Goal: Task Accomplishment & Management: Manage account settings

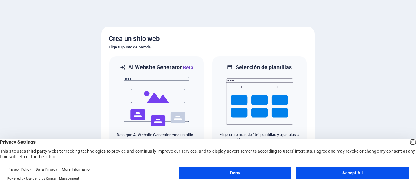
click at [353, 176] on button "Accept All" at bounding box center [353, 173] width 112 height 12
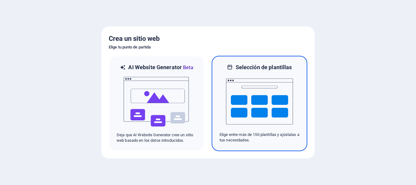
click at [271, 110] on img at bounding box center [259, 101] width 67 height 61
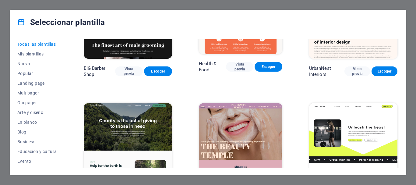
scroll to position [701, 0]
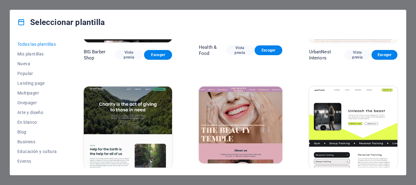
click at [145, 94] on img at bounding box center [128, 128] width 88 height 82
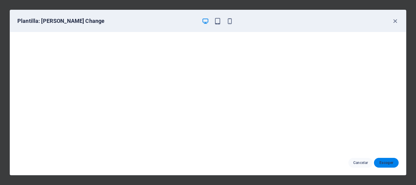
click at [384, 164] on span "Escoger" at bounding box center [386, 162] width 15 height 5
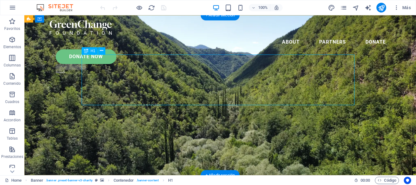
drag, startPoint x: 265, startPoint y: 72, endPoint x: 164, endPoint y: 74, distance: 100.9
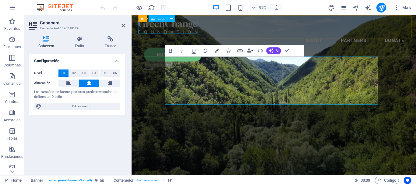
click at [178, 27] on div at bounding box center [281, 27] width 285 height 15
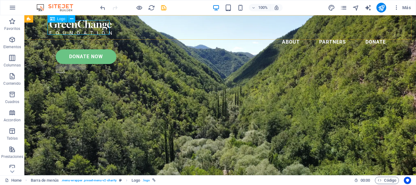
click at [55, 19] on div "Logo" at bounding box center [58, 18] width 20 height 7
click at [54, 19] on icon at bounding box center [52, 18] width 5 height 7
select select "px"
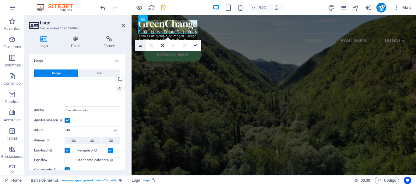
click at [140, 45] on icon at bounding box center [140, 46] width 3 height 4
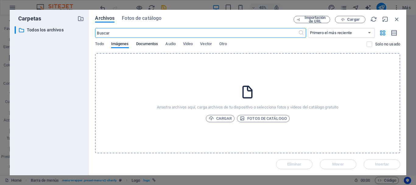
click at [150, 44] on span "Documentos" at bounding box center [147, 44] width 22 height 9
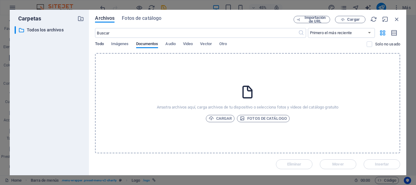
click at [100, 45] on span "Todo" at bounding box center [99, 44] width 9 height 9
click at [226, 42] on span "Otro" at bounding box center [223, 44] width 8 height 9
click at [205, 44] on span "Vector" at bounding box center [206, 44] width 12 height 9
click at [189, 45] on span "Video" at bounding box center [188, 44] width 10 height 9
click at [175, 43] on span "Audio" at bounding box center [170, 44] width 10 height 9
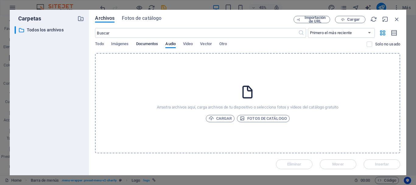
click at [147, 44] on span "Documentos" at bounding box center [147, 44] width 22 height 9
click at [220, 115] on span "Cargar" at bounding box center [220, 118] width 23 height 7
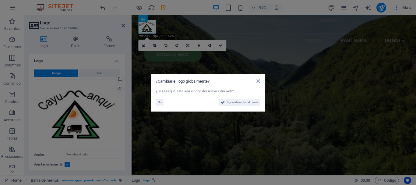
click at [150, 29] on aside "¿Cambiar el logo globalmente? ¿Deseas que este sea el logo del nuevo sitio web?…" at bounding box center [208, 92] width 416 height 185
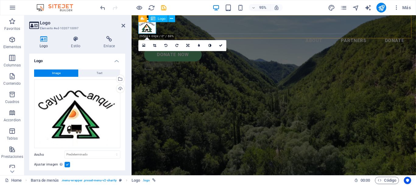
click at [147, 32] on div at bounding box center [281, 27] width 285 height 15
click at [155, 45] on icon at bounding box center [155, 45] width 3 height 3
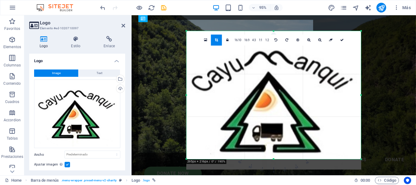
drag, startPoint x: 354, startPoint y: 32, endPoint x: 368, endPoint y: 27, distance: 14.7
click at [368, 27] on div "Arrastra aquí para reemplazar el contenido existente. Si quieres crear un eleme…" at bounding box center [274, 95] width 285 height 160
click at [156, 53] on div "Arrastra aquí para reemplazar el contenido existente. Si quieres crear un eleme…" at bounding box center [274, 95] width 285 height 160
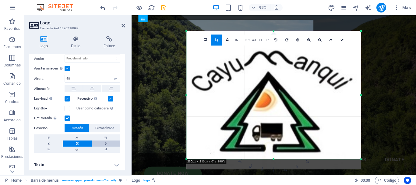
scroll to position [97, 0]
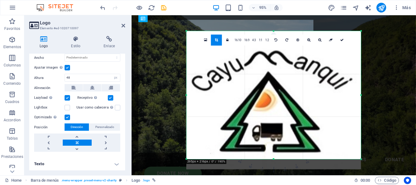
click at [162, 122] on div "Arrastra aquí para reemplazar el contenido existente. Si quieres crear un eleme…" at bounding box center [274, 95] width 285 height 160
click at [155, 107] on div "Arrastra aquí para reemplazar el contenido existente. Si quieres crear un eleme…" at bounding box center [274, 95] width 285 height 160
click at [343, 41] on icon at bounding box center [342, 39] width 4 height 3
type input "603"
select select "px"
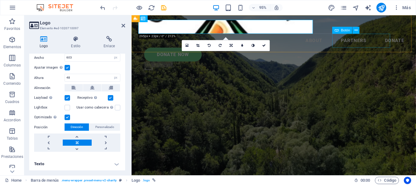
select select "DISABLED_OPTION_VALUE"
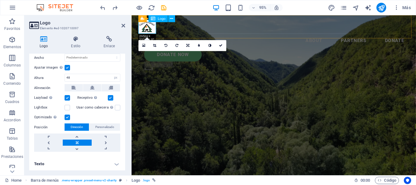
click at [146, 30] on div at bounding box center [281, 27] width 285 height 15
click at [187, 44] on icon at bounding box center [188, 45] width 3 height 3
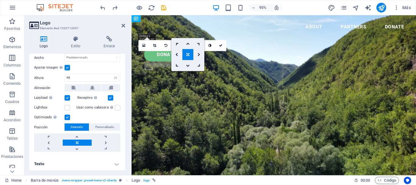
drag, startPoint x: 152, startPoint y: 29, endPoint x: 162, endPoint y: 33, distance: 10.1
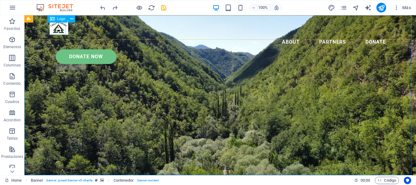
click at [54, 28] on div at bounding box center [220, 27] width 341 height 15
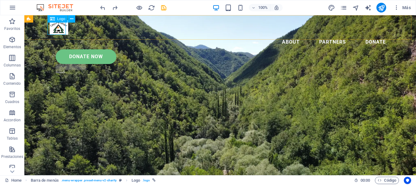
click at [61, 32] on div at bounding box center [220, 27] width 341 height 15
select select "px"
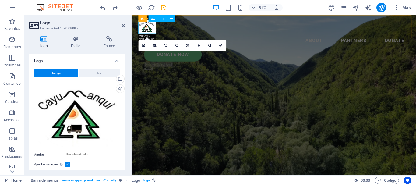
click at [152, 29] on div at bounding box center [281, 27] width 285 height 15
click at [150, 30] on div at bounding box center [281, 27] width 285 height 15
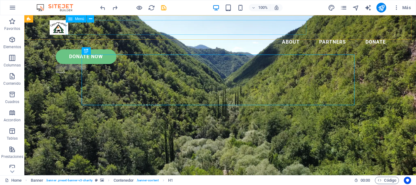
click at [202, 35] on nav "About Partners Donate" at bounding box center [220, 42] width 341 height 15
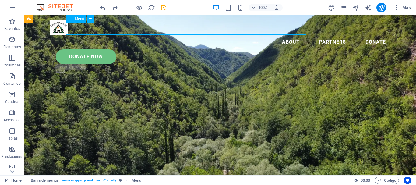
click at [204, 35] on nav "About Partners Donate" at bounding box center [220, 42] width 341 height 15
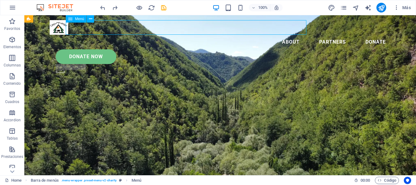
select select
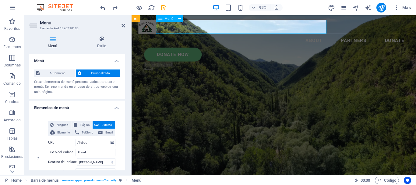
click at [232, 35] on nav "About Partners Donate" at bounding box center [281, 42] width 285 height 15
click at [239, 35] on nav "About Partners Donate" at bounding box center [281, 42] width 285 height 15
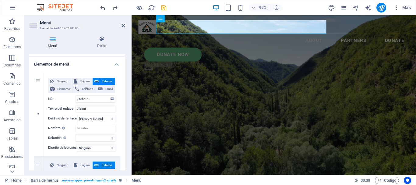
scroll to position [51, 0]
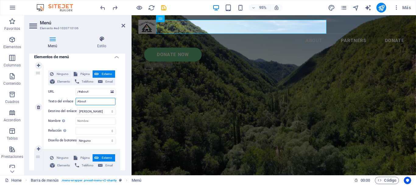
drag, startPoint x: 90, startPoint y: 101, endPoint x: 68, endPoint y: 98, distance: 22.8
click at [68, 98] on div "Ninguno Página Externo Elemento Teléfono Email Página Home Legal Notice Privacy…" at bounding box center [81, 102] width 67 height 64
type input "NO"
select select
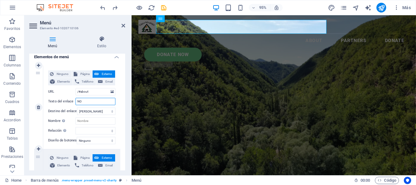
select select
type input "NOSOTROS"
select select
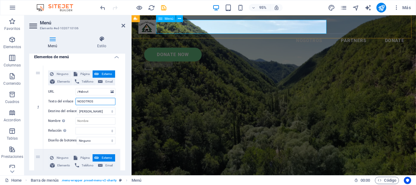
type input "NOSOTROS"
click at [281, 35] on nav "NOSOTROS Partners Donate" at bounding box center [281, 42] width 285 height 15
click at [327, 35] on nav "NOSOTROS Partners Donate" at bounding box center [281, 42] width 285 height 15
click at [316, 35] on nav "NOSOTROS Partners Donate" at bounding box center [281, 42] width 285 height 15
click at [322, 35] on nav "NOSOTROS Partners Donate" at bounding box center [281, 42] width 285 height 15
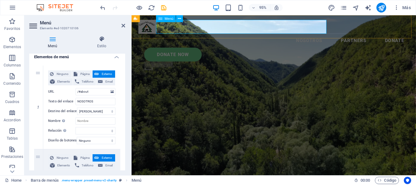
click at [329, 35] on nav "NOSOTROS Partners Donate" at bounding box center [281, 42] width 285 height 15
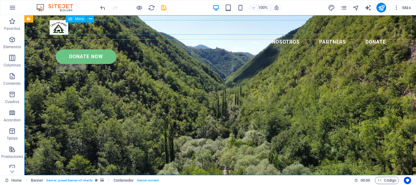
click at [299, 35] on nav "NOSOTROS Partners Donate" at bounding box center [220, 42] width 341 height 15
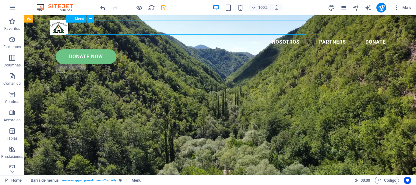
click at [298, 35] on nav "NOSOTROS Partners Donate" at bounding box center [220, 42] width 341 height 15
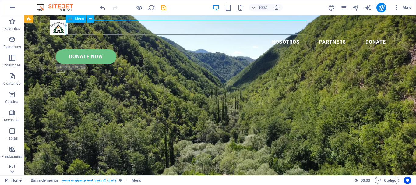
select select
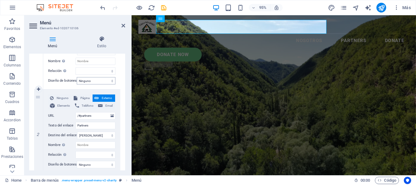
scroll to position [112, 0]
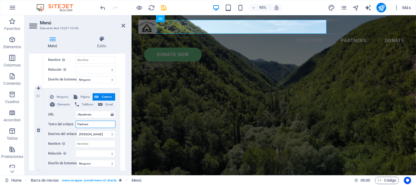
drag, startPoint x: 96, startPoint y: 123, endPoint x: 71, endPoint y: 123, distance: 24.7
click at [71, 123] on div "Texto del enlace Partners" at bounding box center [81, 124] width 67 height 7
type input "A"
select select
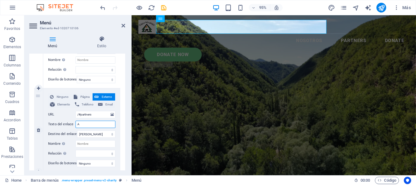
select select
type input "AL"
select select
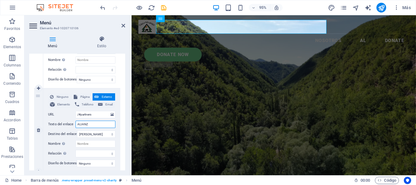
type input "ALIANZA"
select select
type input "ALIANZAS"
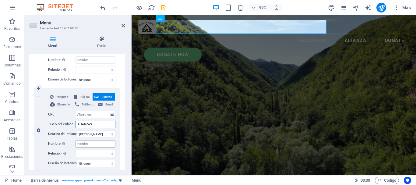
select select
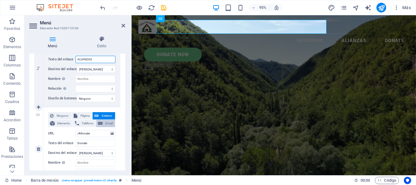
scroll to position [183, 0]
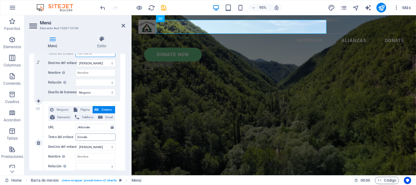
type input "ALIANZAS"
drag, startPoint x: 91, startPoint y: 138, endPoint x: 71, endPoint y: 136, distance: 20.8
click at [71, 136] on div "Texto del enlace Donate" at bounding box center [81, 136] width 67 height 7
type input "SERVICIOS"
select select
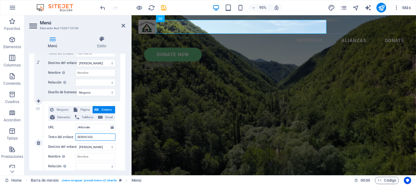
select select
type input "SERVICIOS"
click at [373, 49] on div "Donate Now" at bounding box center [284, 56] width 279 height 15
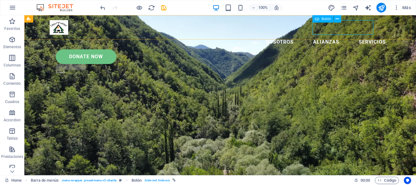
click at [348, 49] on div "Donate Now" at bounding box center [223, 56] width 335 height 15
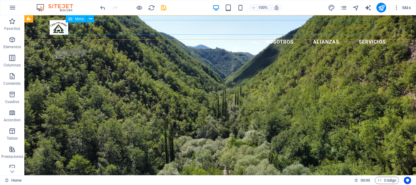
click at [207, 35] on nav "NOSOTROS ALIANZAS SERVICIOS" at bounding box center [220, 42] width 341 height 15
click at [208, 35] on nav "NOSOTROS ALIANZAS SERVICIOS" at bounding box center [220, 42] width 341 height 15
select select
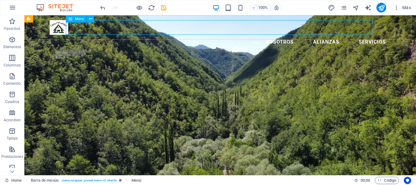
select select
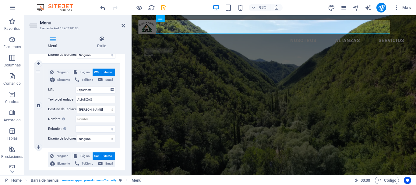
scroll to position [173, 0]
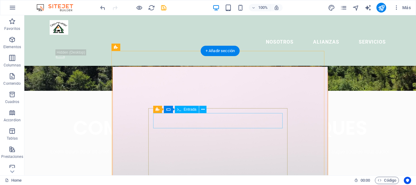
scroll to position [101, 0]
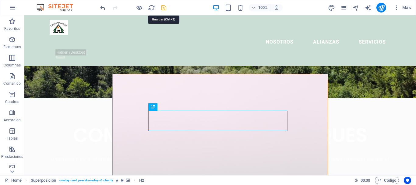
click at [163, 7] on icon "save" at bounding box center [163, 7] width 7 height 7
checkbox input "false"
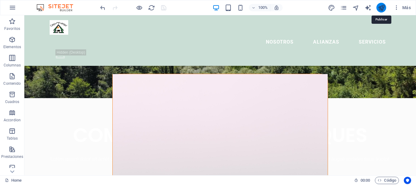
click at [383, 7] on icon "publish" at bounding box center [381, 7] width 7 height 7
